Goal: Task Accomplishment & Management: Manage account settings

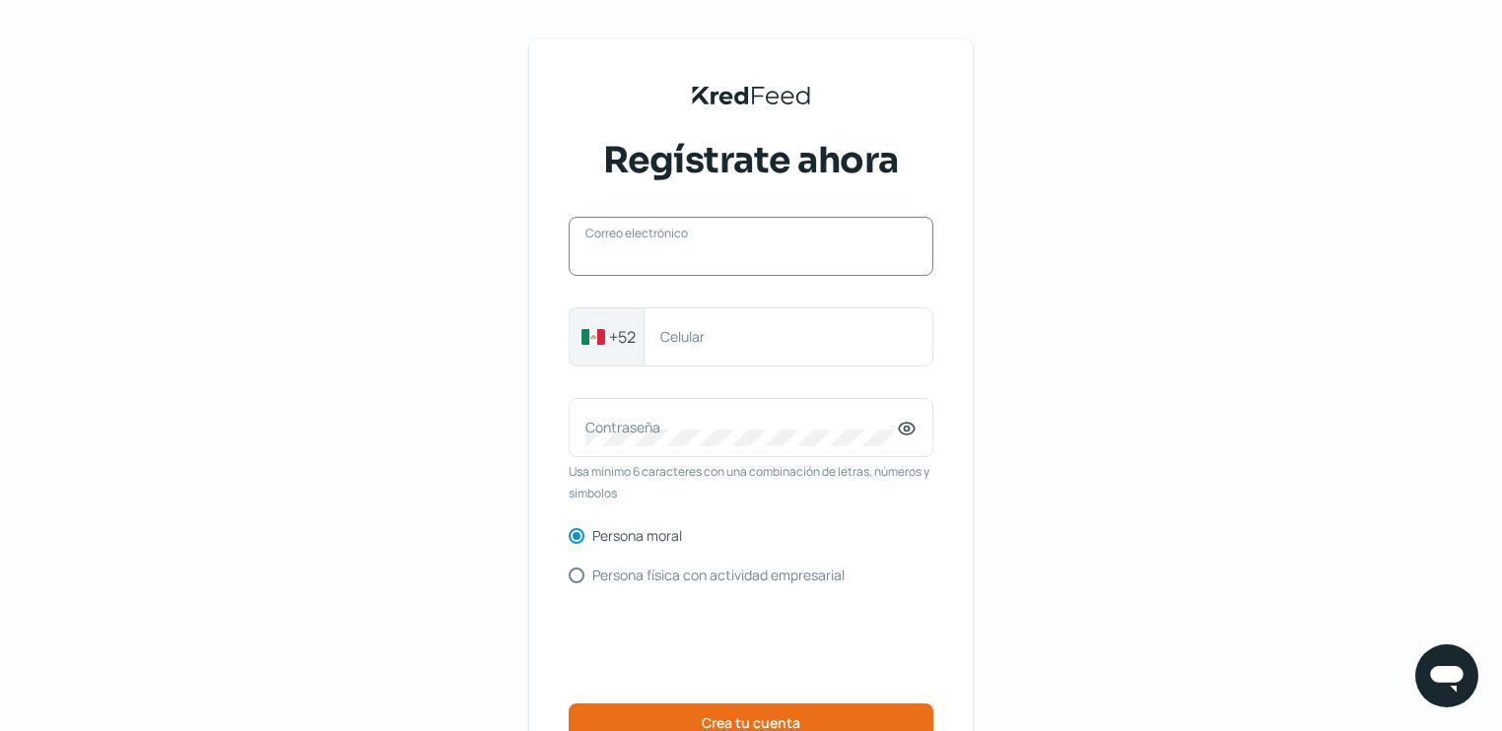
click at [639, 264] on input "Correo electrónico" at bounding box center [750, 256] width 331 height 18
type input "[EMAIL_ADDRESS][DOMAIN_NAME]"
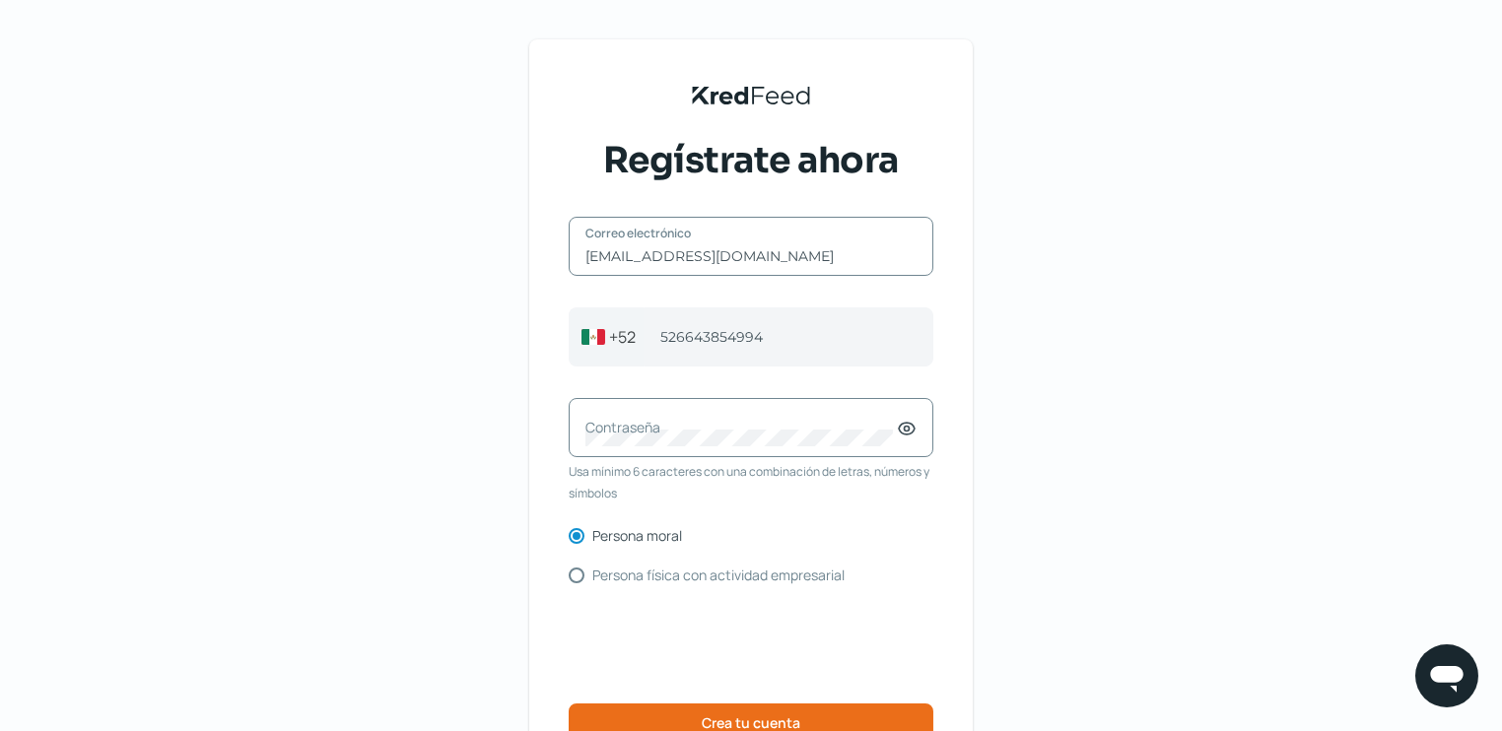
click at [619, 425] on label "Contraseña" at bounding box center [740, 427] width 311 height 19
click at [910, 427] on icon at bounding box center [907, 429] width 20 height 20
click at [1078, 461] on div "KredFeed's Black Logo Regístrate ahora [EMAIL_ADDRESS][DOMAIN_NAME] Correo elec…" at bounding box center [751, 453] width 1502 height 906
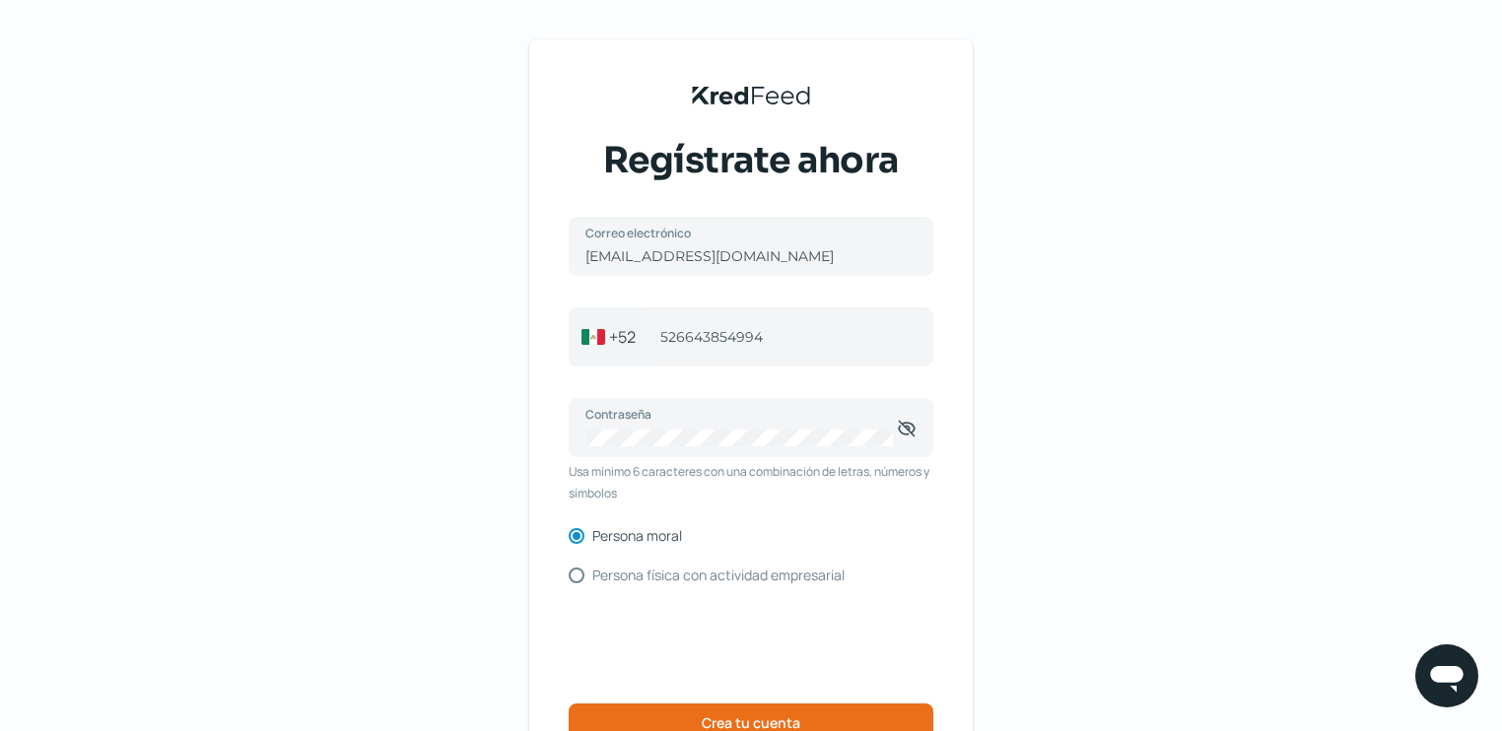
scroll to position [99, 0]
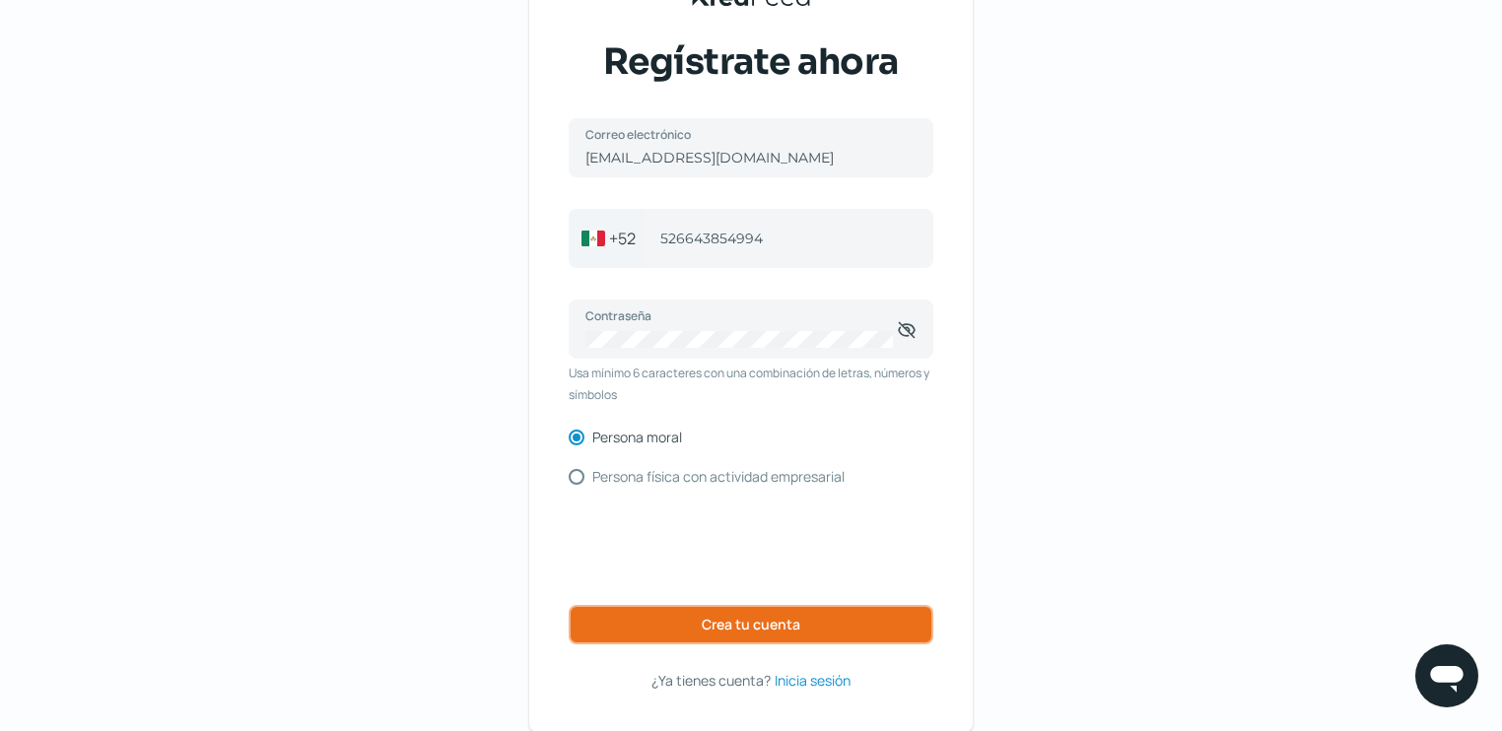
click at [759, 625] on span "Crea tu cuenta" at bounding box center [751, 625] width 99 height 14
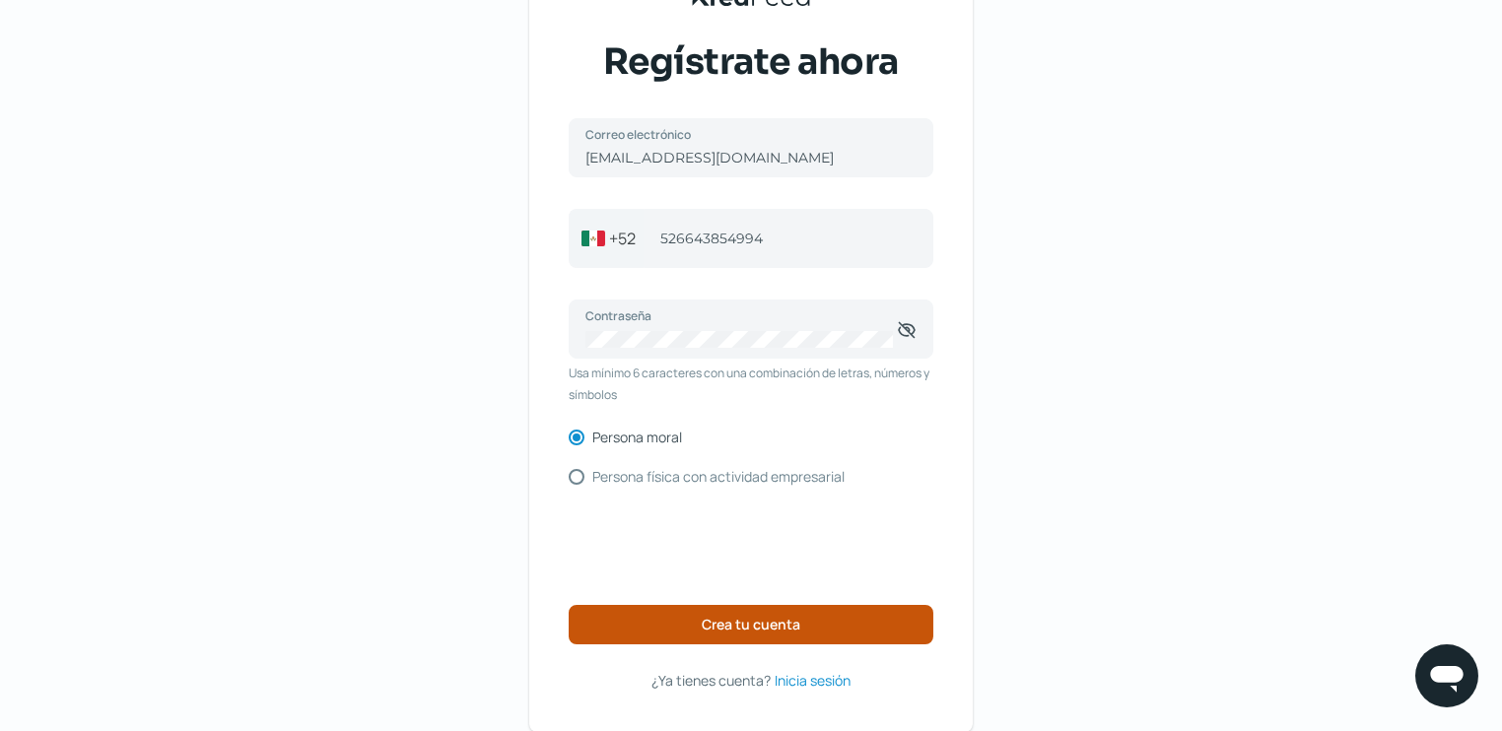
scroll to position [98, 0]
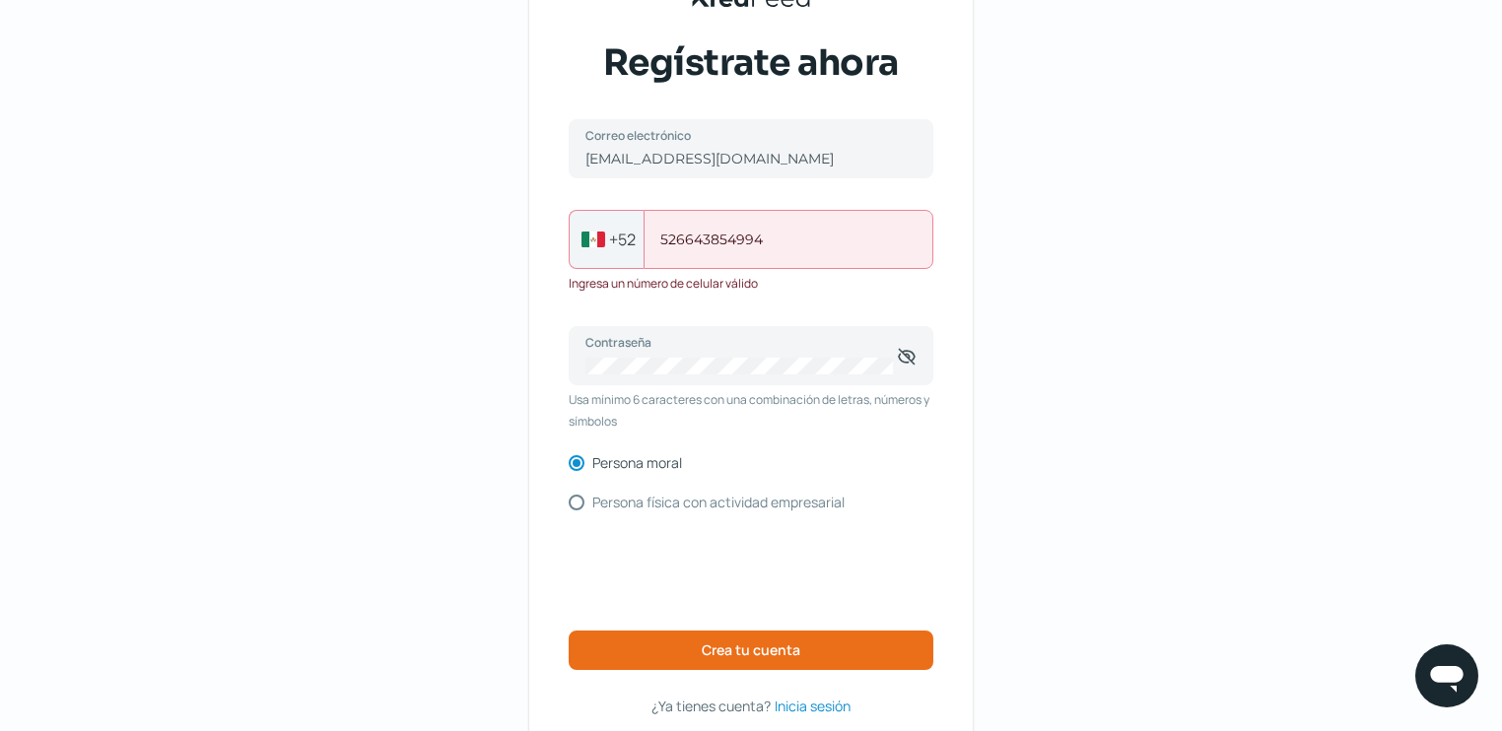
click at [679, 240] on input "526643854994" at bounding box center [788, 240] width 256 height 18
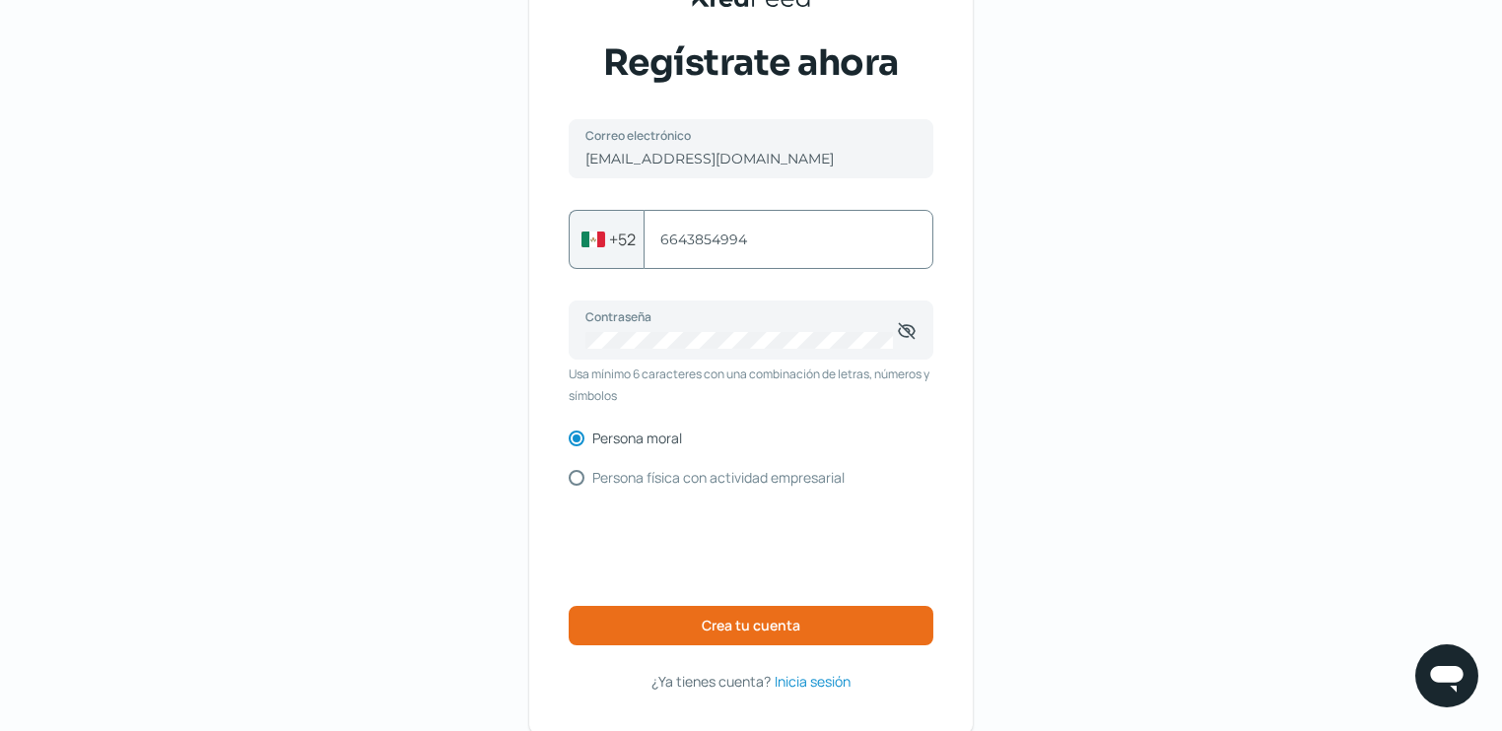
type input "6643854994"
click at [763, 619] on span "Crea tu cuenta" at bounding box center [751, 626] width 99 height 14
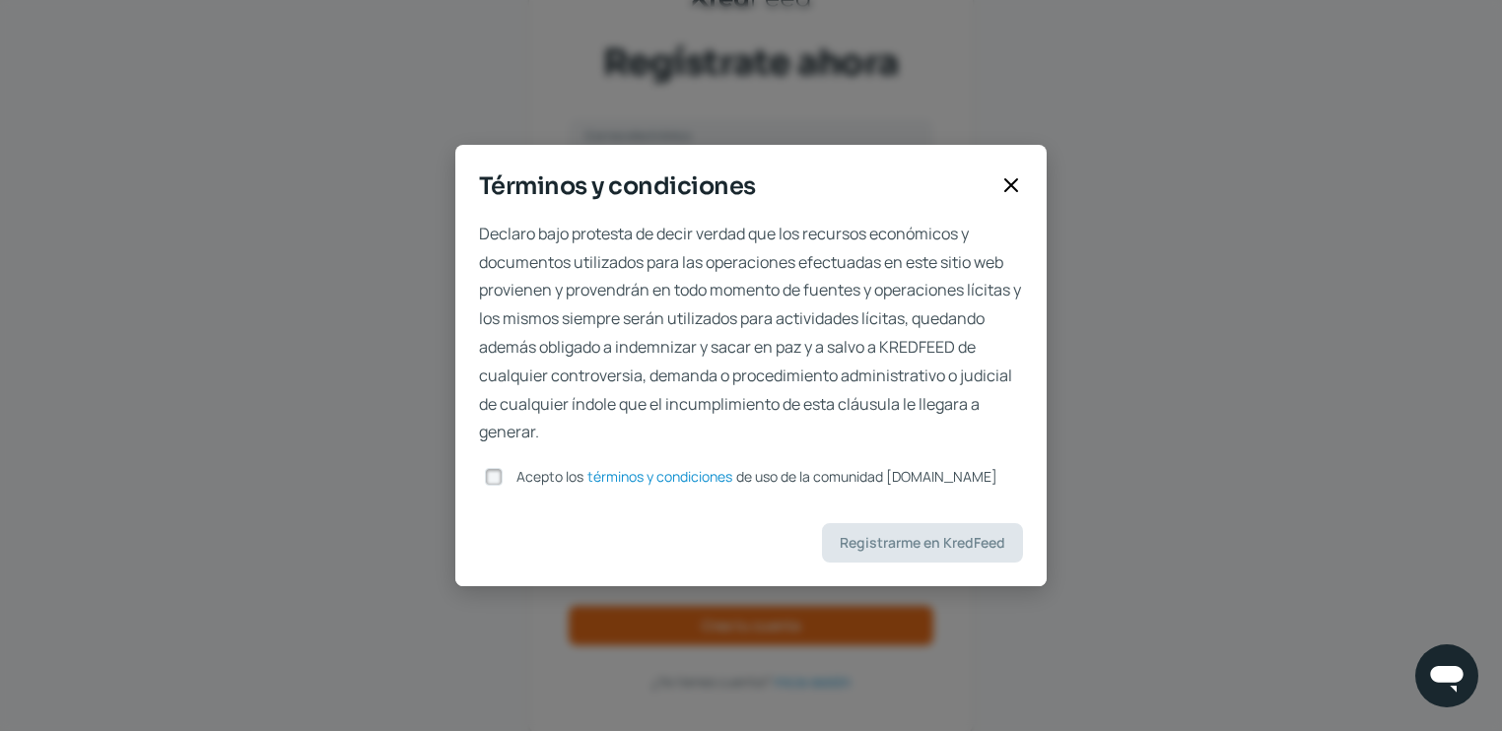
click at [500, 475] on input "Acepto los términos y condiciones de uso de la comunidad [DOMAIN_NAME]" at bounding box center [494, 477] width 18 height 18
checkbox input "true"
click at [911, 545] on span "Registrarme en KredFeed" at bounding box center [923, 543] width 166 height 14
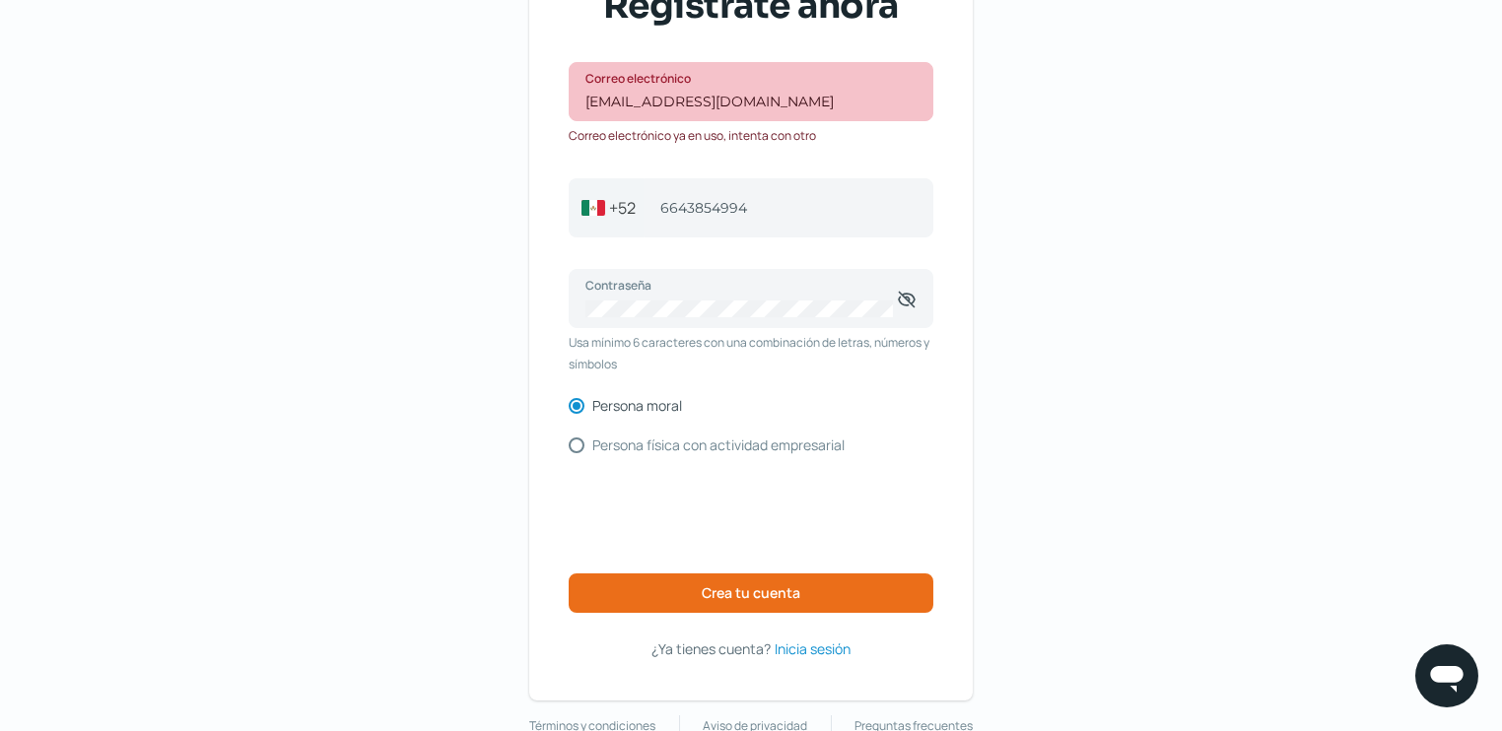
scroll to position [199, 0]
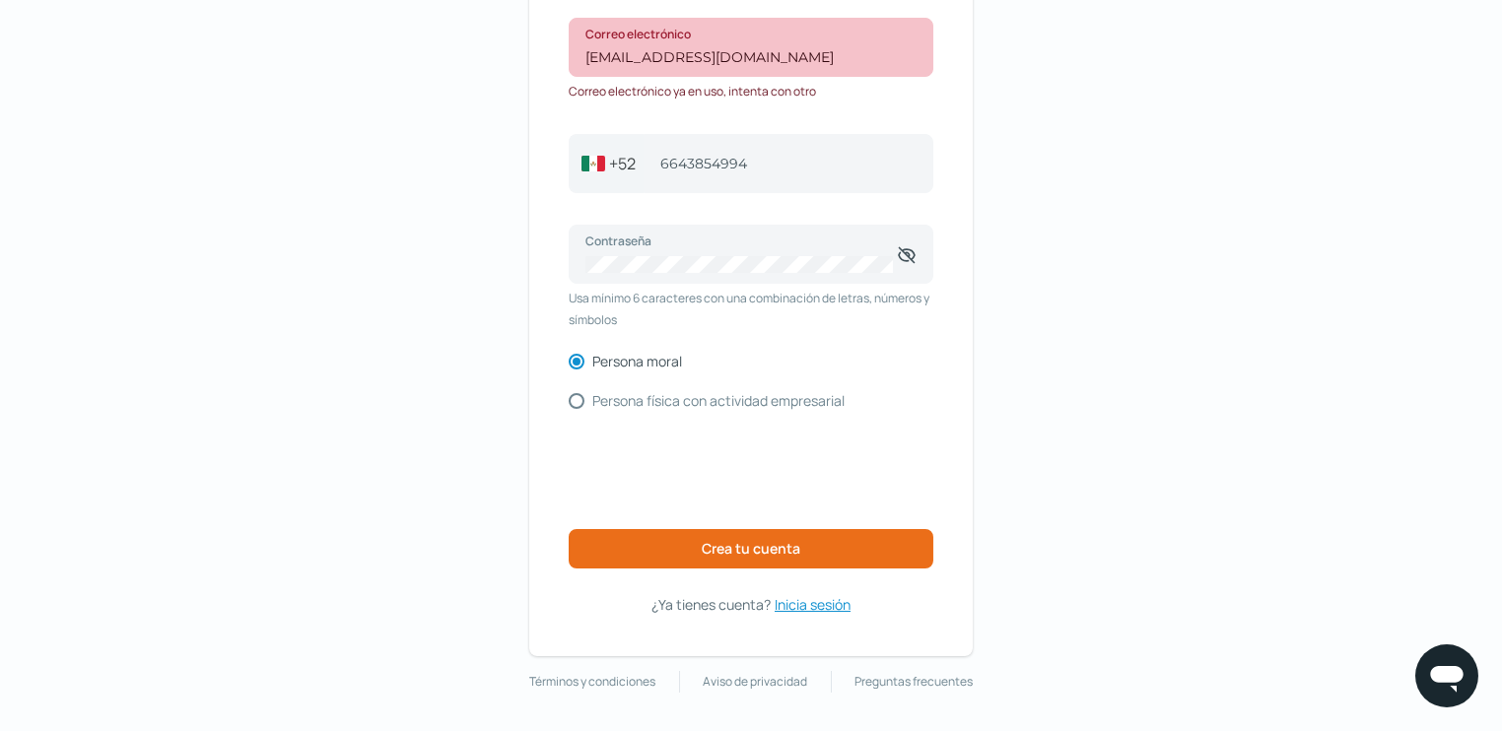
click at [808, 605] on span "Inicia sesión" at bounding box center [813, 604] width 76 height 25
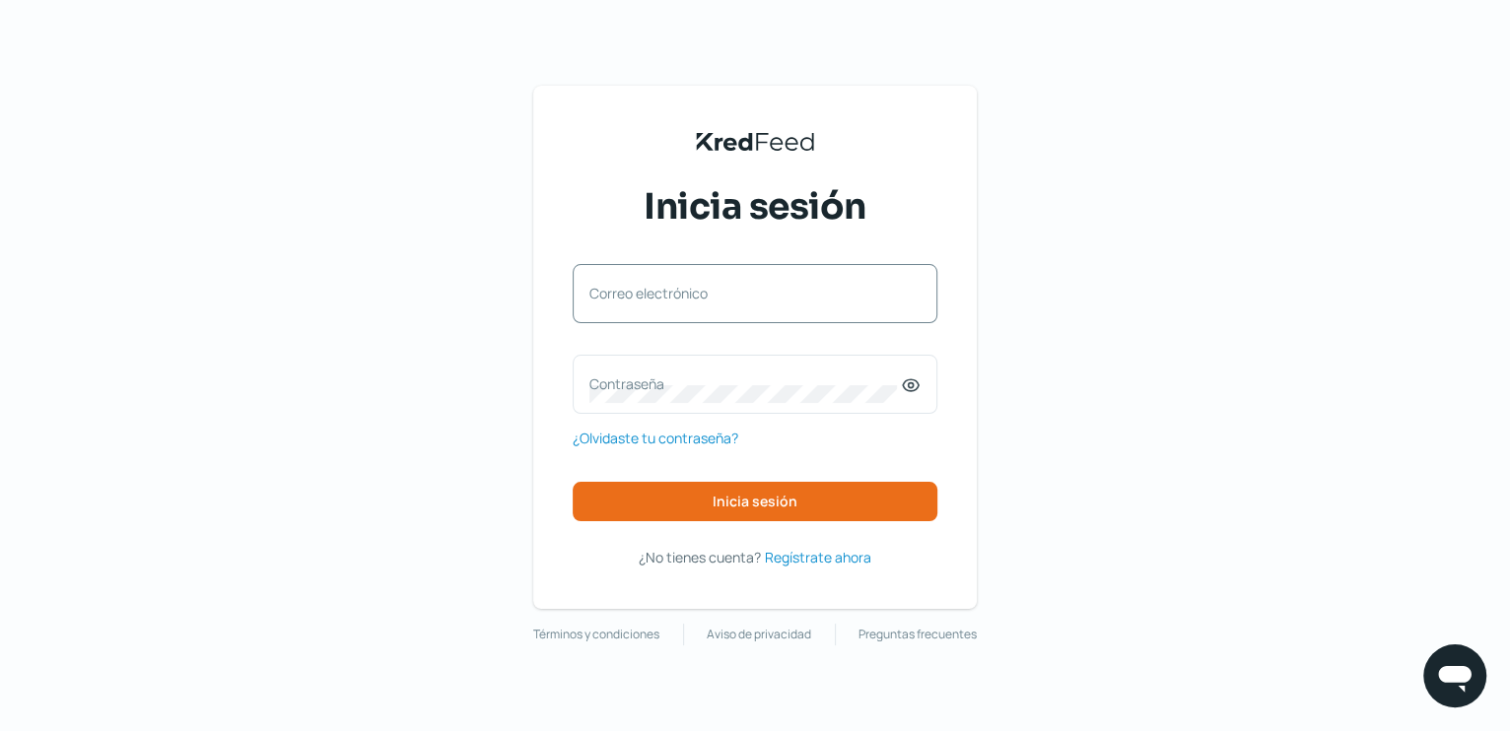
click at [622, 294] on label "Correo electrónico" at bounding box center [744, 293] width 311 height 19
click at [622, 295] on input "Correo electrónico" at bounding box center [754, 304] width 331 height 18
type input "[EMAIL_ADDRESS][DOMAIN_NAME]"
click at [602, 381] on label "Contraseña" at bounding box center [744, 384] width 311 height 19
click at [907, 387] on icon at bounding box center [911, 386] width 20 height 20
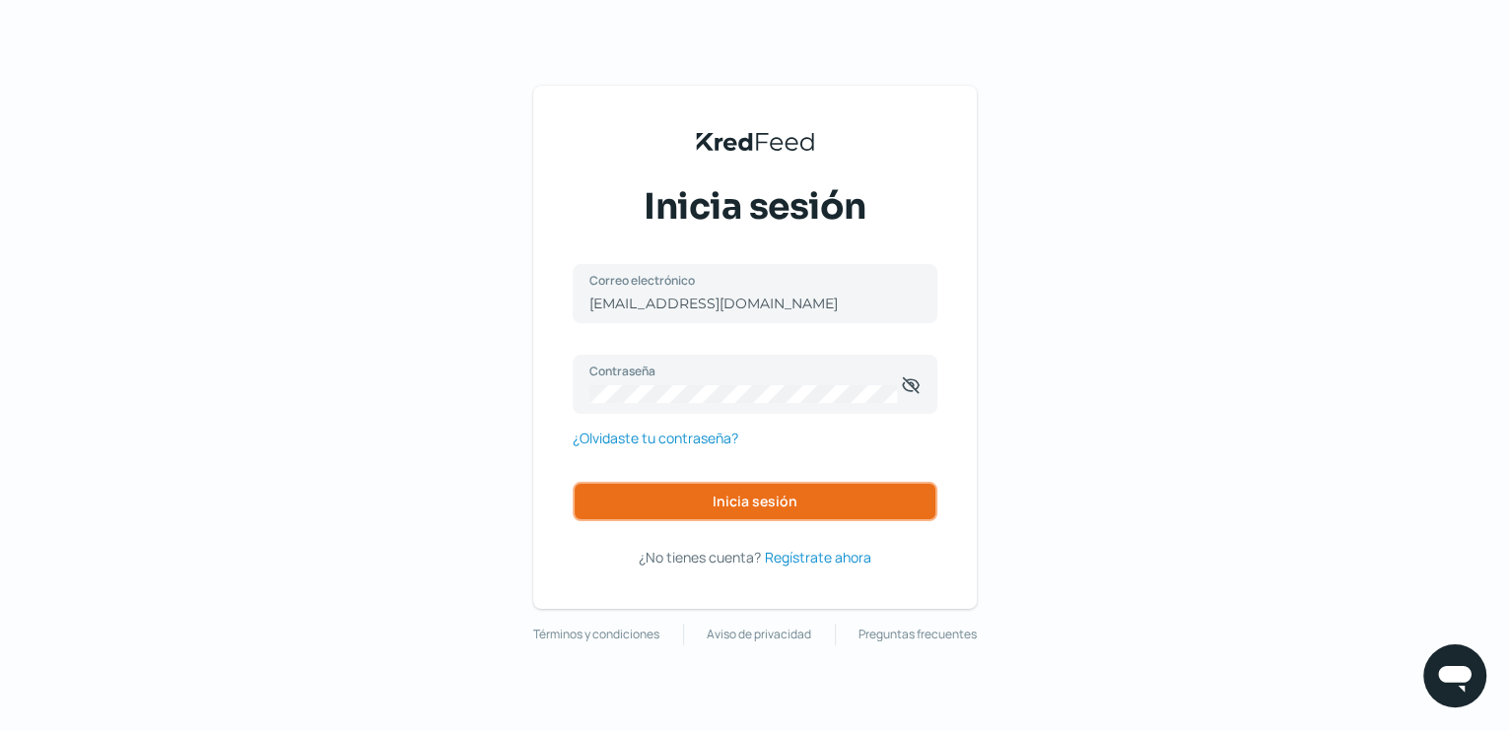
click at [750, 498] on span "Inicia sesión" at bounding box center [755, 502] width 85 height 14
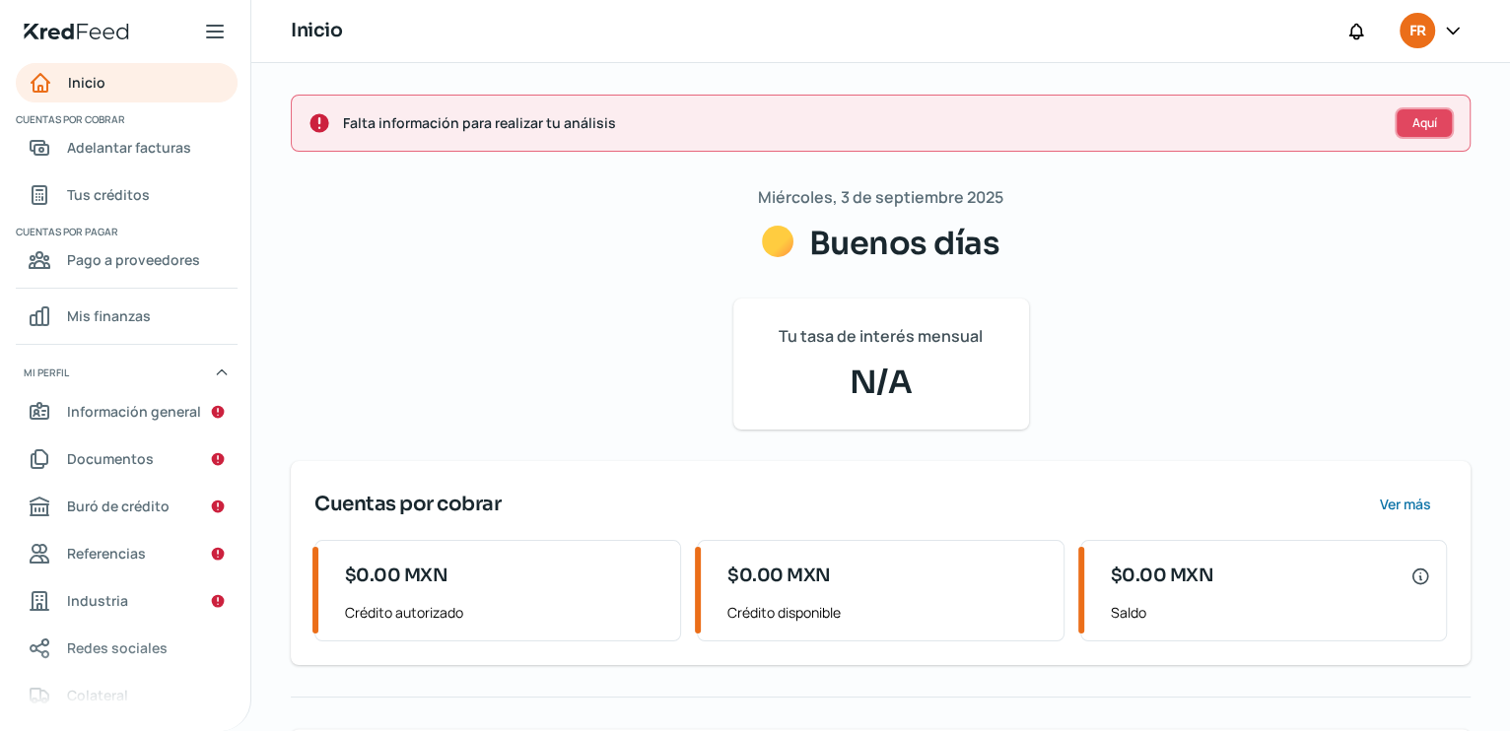
click at [1418, 119] on span "Aquí" at bounding box center [1424, 123] width 25 height 12
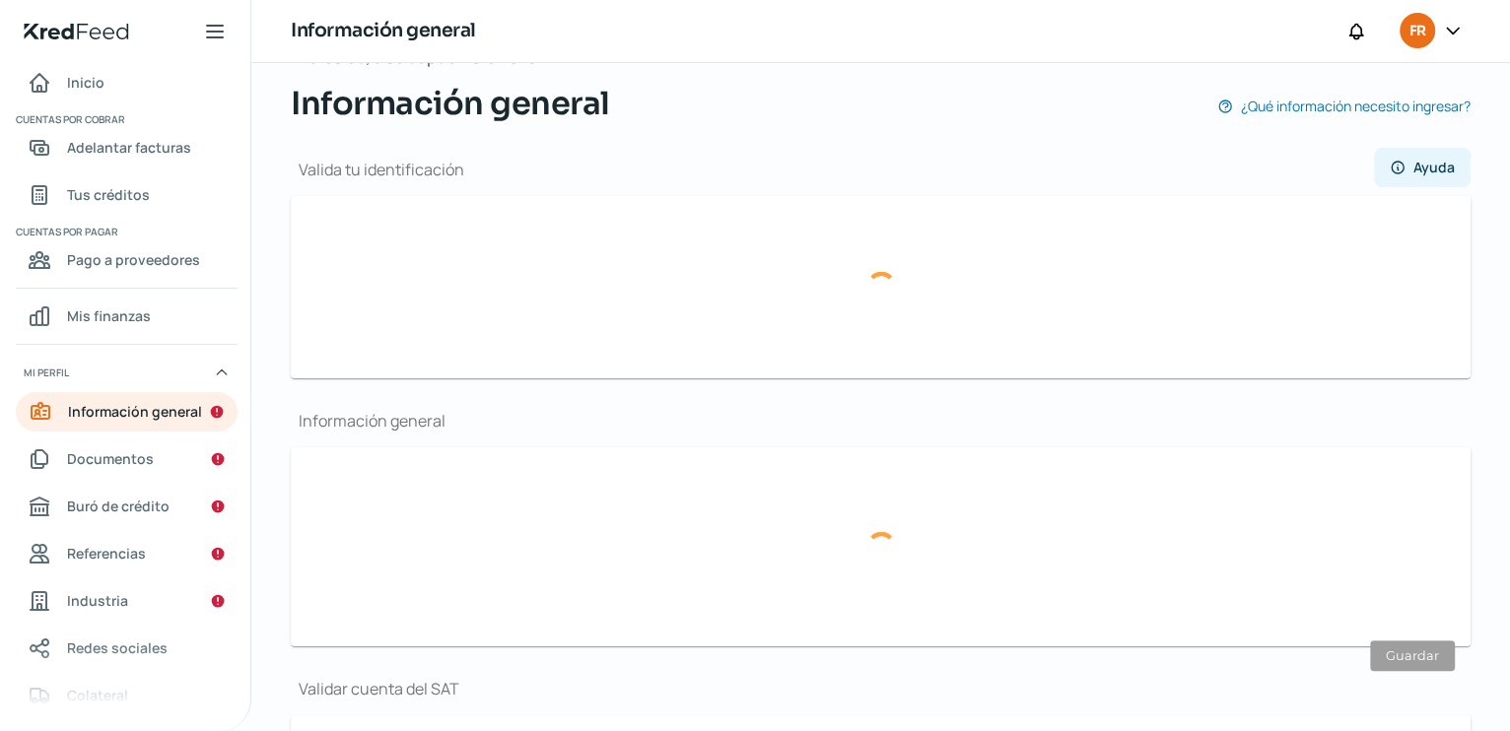
scroll to position [203, 0]
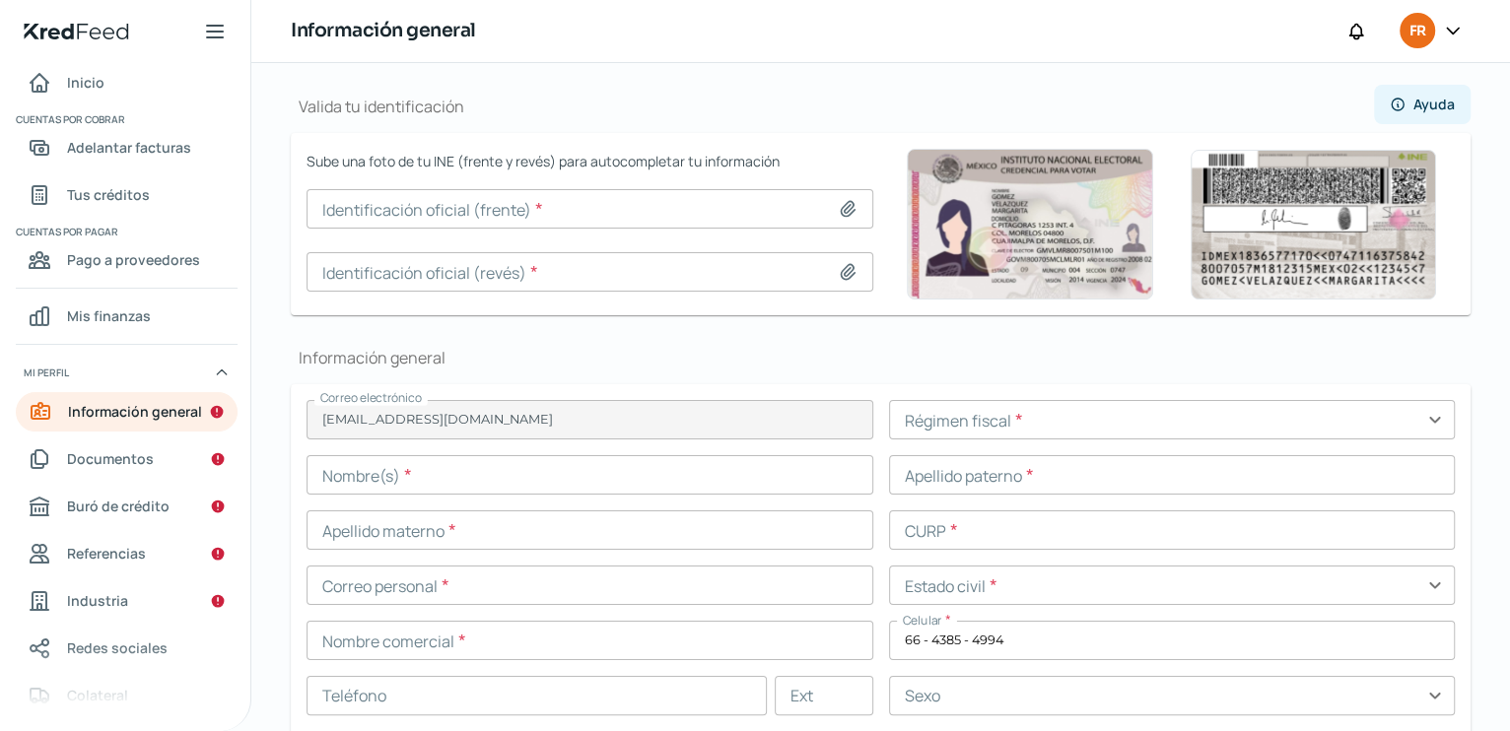
type input "[EMAIL_ADDRESS][DOMAIN_NAME]"
type input "66 - 4385 - 4994"
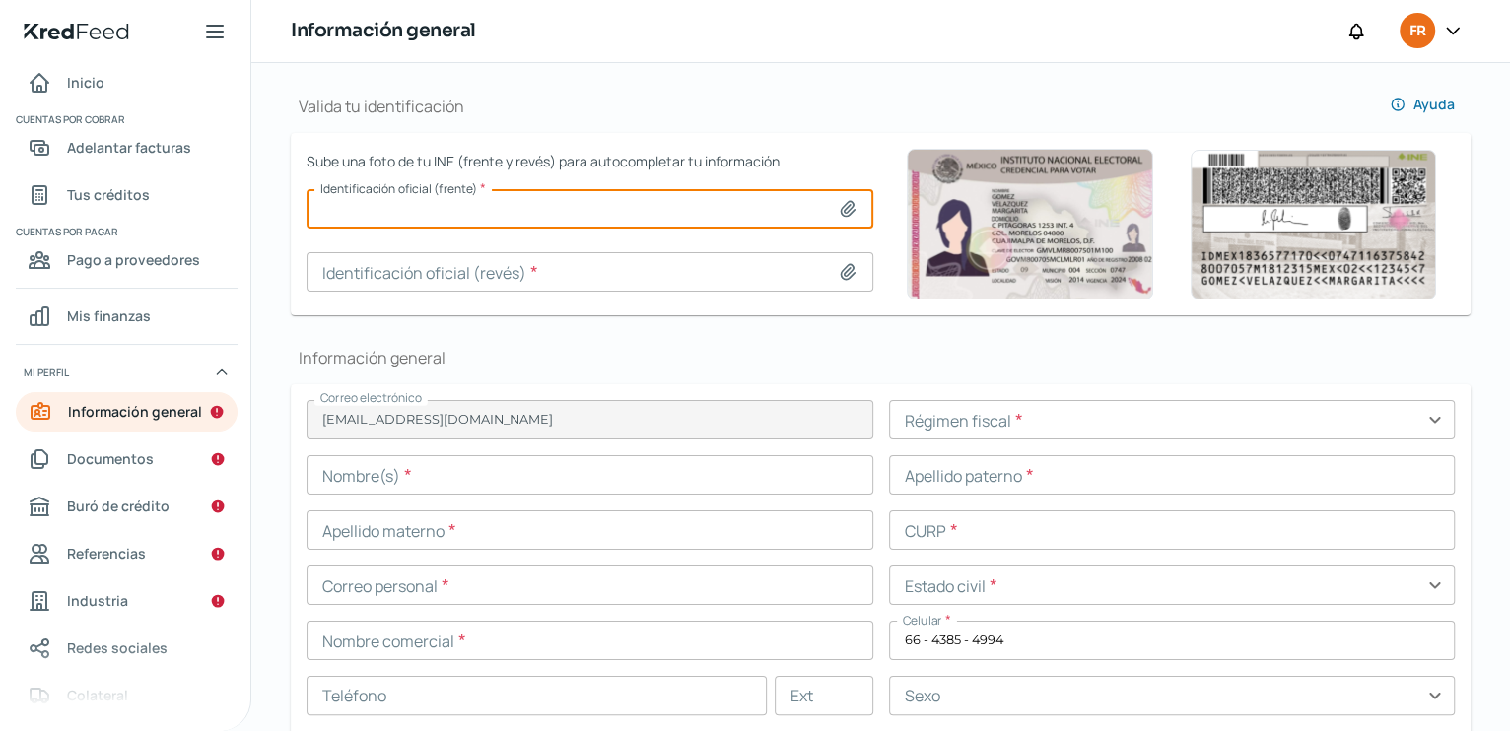
click at [831, 202] on input at bounding box center [590, 208] width 567 height 39
